Goal: Information Seeking & Learning: Learn about a topic

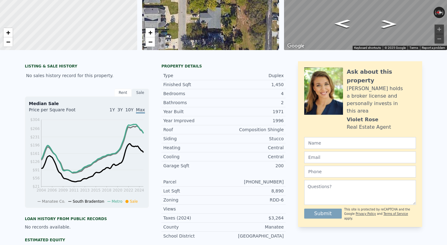
scroll to position [2, 0]
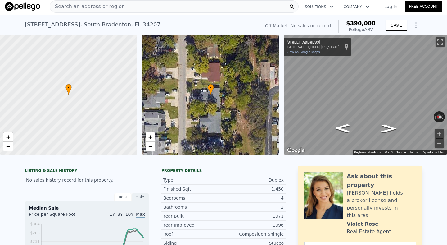
click at [156, 3] on div "Search an address or region" at bounding box center [174, 6] width 249 height 12
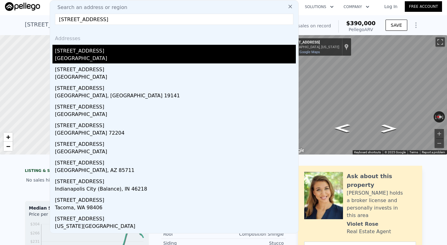
type input "[STREET_ADDRESS]"
click at [113, 51] on div "[STREET_ADDRESS]" at bounding box center [175, 50] width 241 height 10
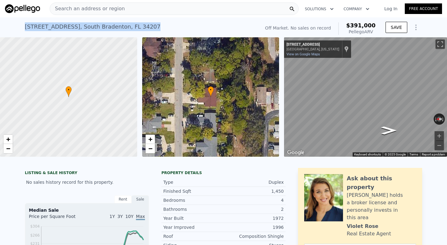
drag, startPoint x: 24, startPoint y: 26, endPoint x: 184, endPoint y: 36, distance: 160.9
click at [184, 36] on div "[STREET_ADDRESS] No sales on record (~ARV $391k ) Off Market. No sales on recor…" at bounding box center [223, 27] width 447 height 20
copy div "[STREET_ADDRESS]"
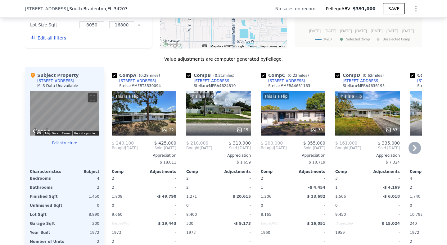
click at [147, 113] on div "This is a Flip 22" at bounding box center [144, 113] width 65 height 45
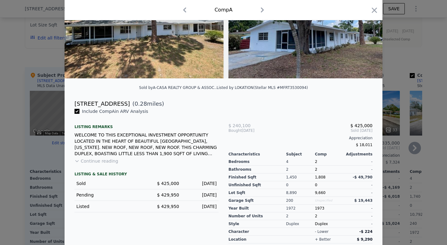
scroll to position [81, 0]
click at [15, 119] on div at bounding box center [223, 122] width 447 height 245
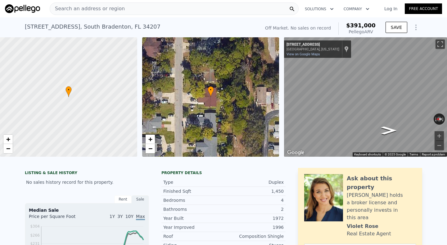
click at [72, 29] on div "[STREET_ADDRESS]" at bounding box center [93, 26] width 136 height 9
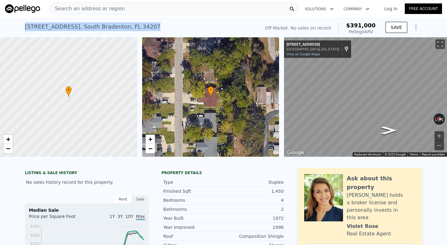
copy div "[STREET_ADDRESS] No sales on record (~ARV $391k )"
